Goal: Information Seeking & Learning: Find specific page/section

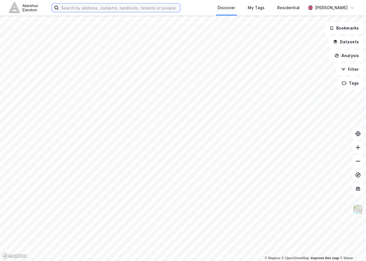
click at [122, 9] on input at bounding box center [120, 7] width 122 height 9
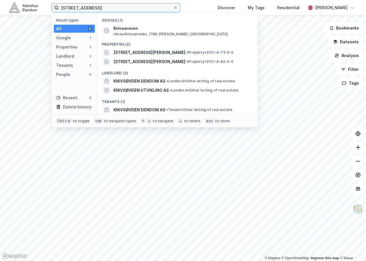
type input "[STREET_ADDRESS]"
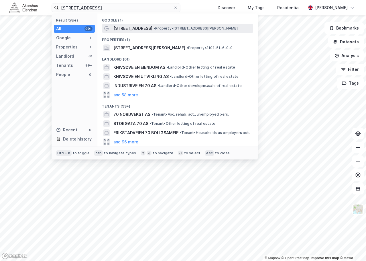
click at [135, 26] on span "[STREET_ADDRESS]" at bounding box center [132, 28] width 39 height 7
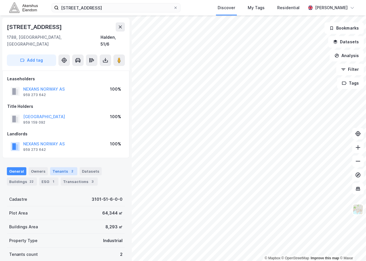
click at [62, 167] on div "Tenants 2" at bounding box center [63, 171] width 27 height 8
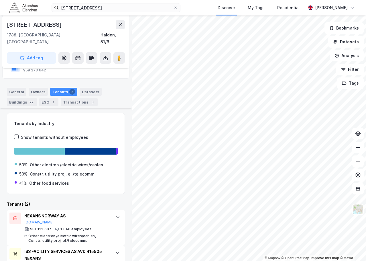
scroll to position [102, 0]
